Goal: Information Seeking & Learning: Learn about a topic

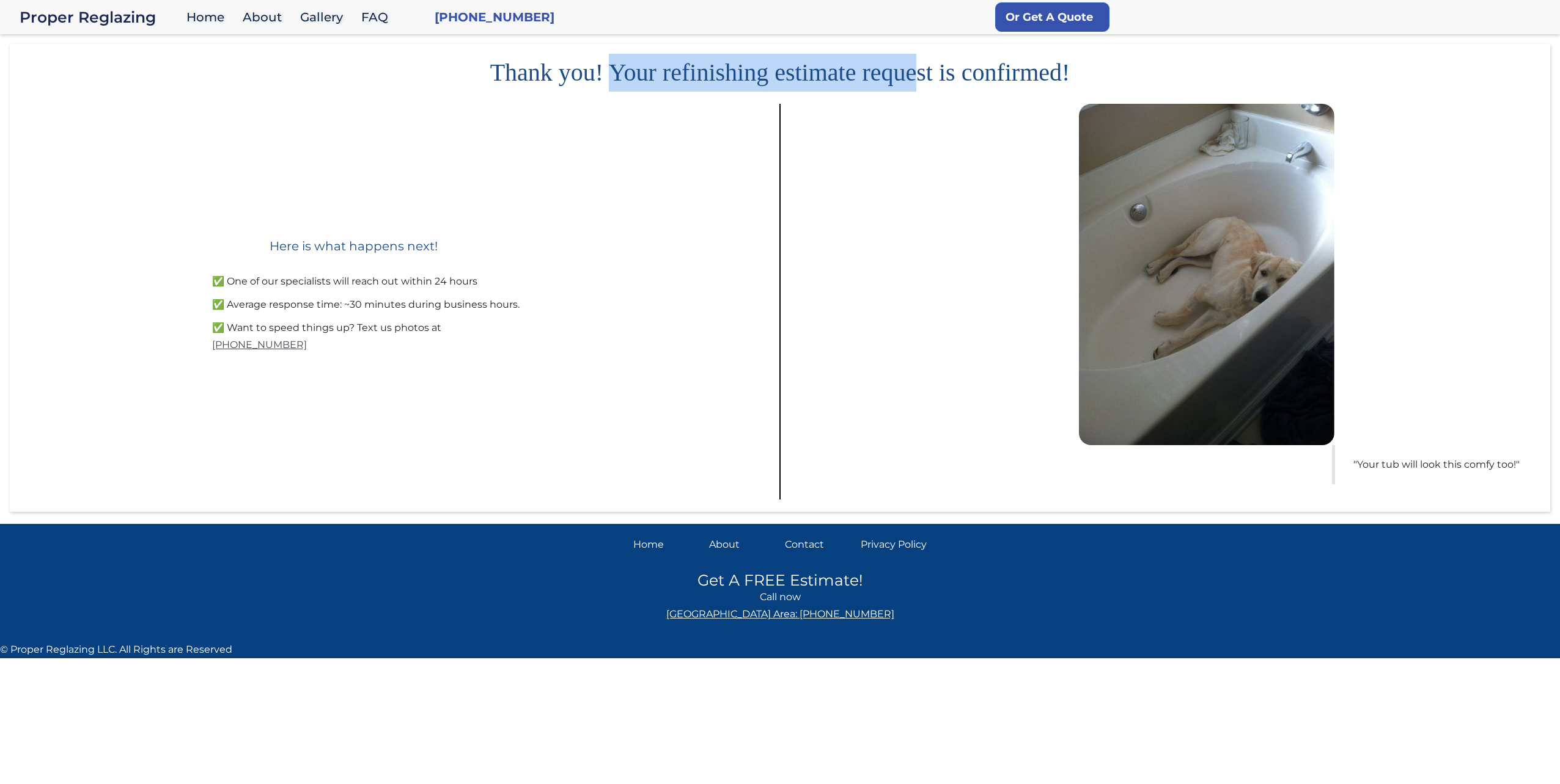
drag, startPoint x: 614, startPoint y: 76, endPoint x: 931, endPoint y: 64, distance: 317.2
click at [924, 64] on h1 "Thank you! Your refinishing estimate request is confirmed!" at bounding box center [780, 67] width 1540 height 47
click at [694, 546] on div "Home" at bounding box center [667, 545] width 66 height 17
click at [720, 548] on div "About" at bounding box center [742, 545] width 66 height 17
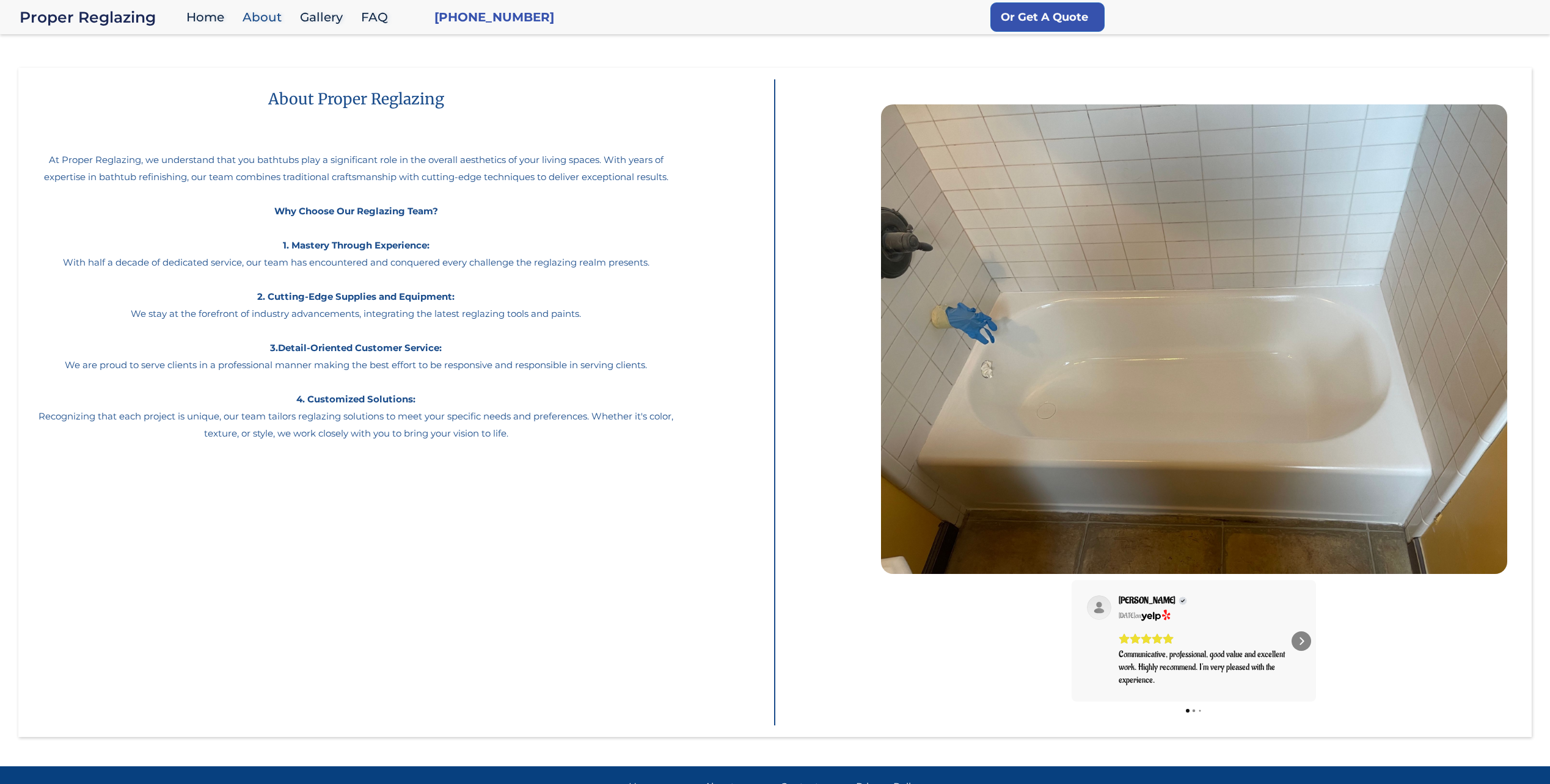
click at [1245, 655] on div "Communicative, professional, good value and excellent work. Highly recommend. I…" at bounding box center [1210, 667] width 182 height 38
click at [1149, 621] on div "[DATE] on" at bounding box center [1152, 616] width 69 height 14
click at [1131, 601] on span "[PERSON_NAME]" at bounding box center [1147, 601] width 57 height 11
